Goal: Task Accomplishment & Management: Manage account settings

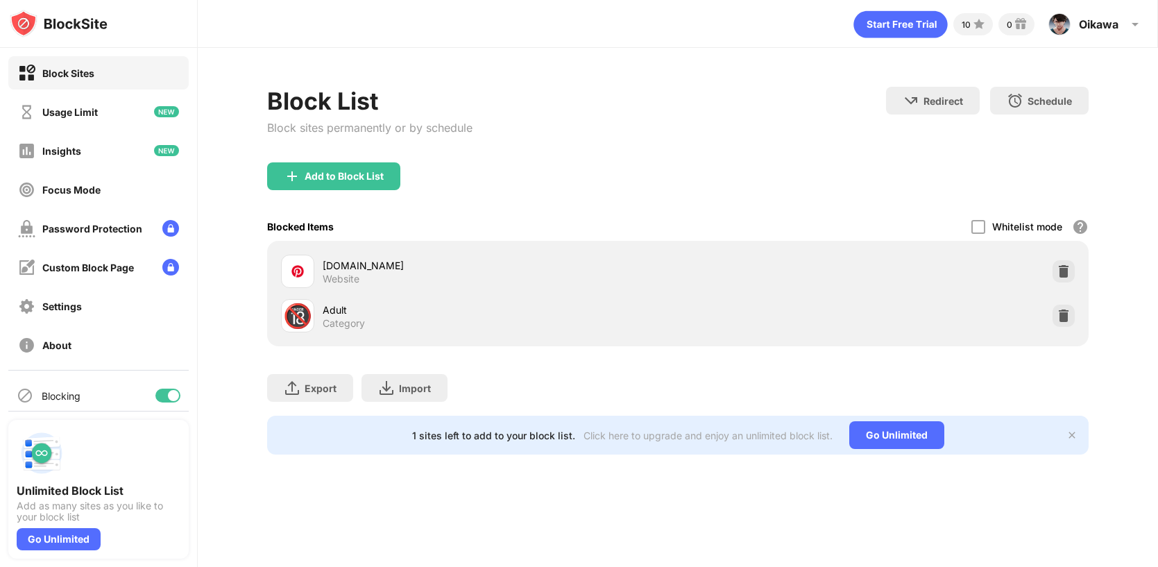
click at [1051, 266] on div "pinterest.com Website" at bounding box center [677, 271] width 805 height 44
click at [1061, 266] on img at bounding box center [1063, 271] width 14 height 14
